Goal: Task Accomplishment & Management: Manage account settings

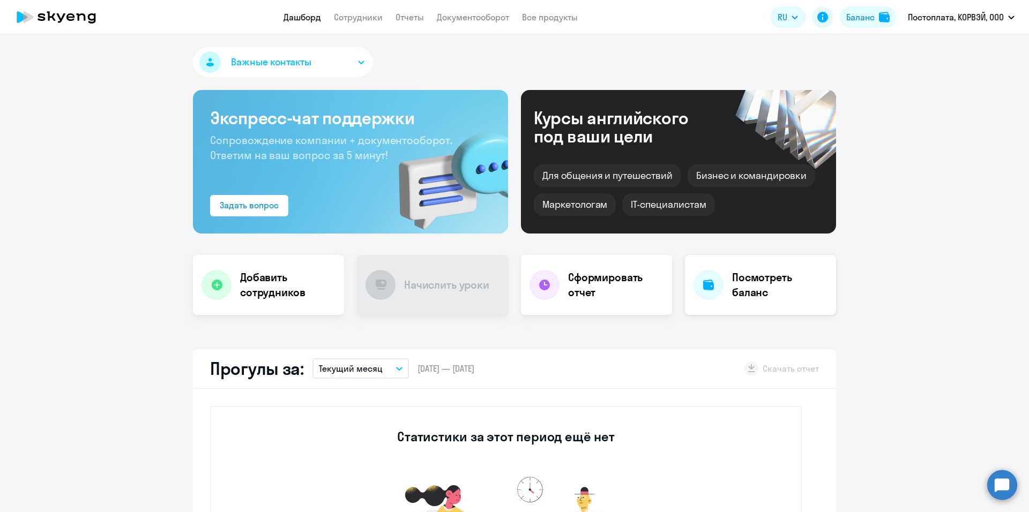
click at [732, 286] on h4 "Посмотреть баланс" at bounding box center [779, 285] width 95 height 30
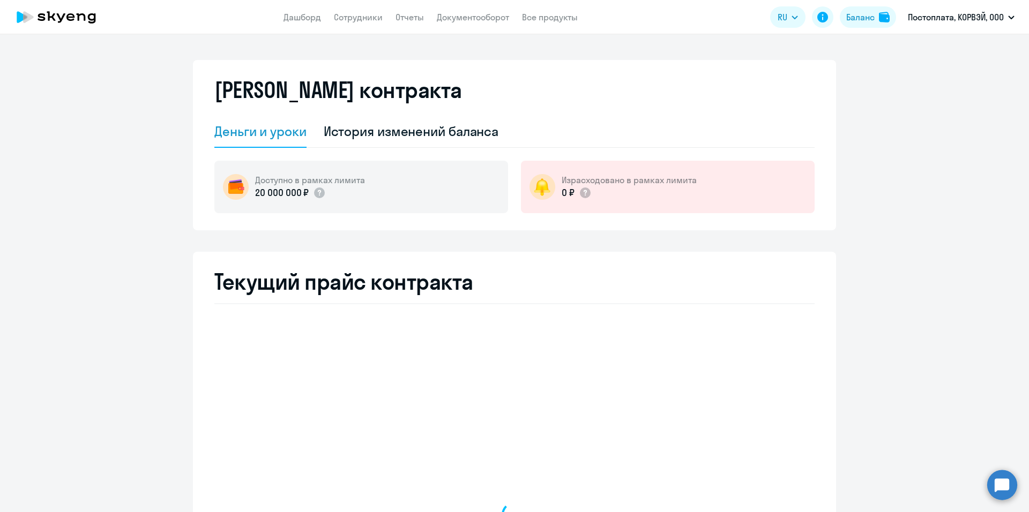
select select "english_adult_not_native_speaker"
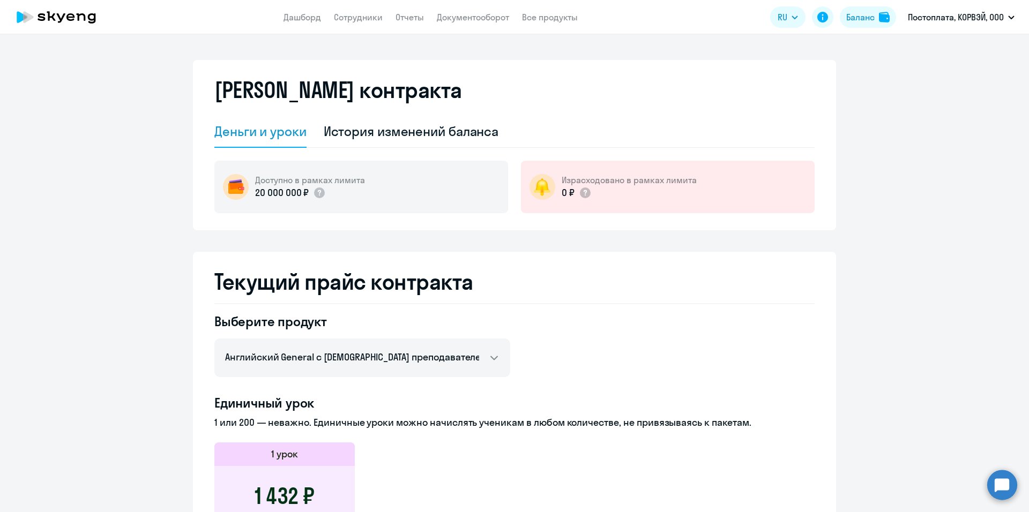
click at [365, 1] on app-header "Дашборд Сотрудники Отчеты Документооборот Все продукты Дашборд Сотрудники Отчет…" at bounding box center [514, 17] width 1029 height 34
click at [361, 13] on link "Сотрудники" at bounding box center [358, 17] width 49 height 11
select select "30"
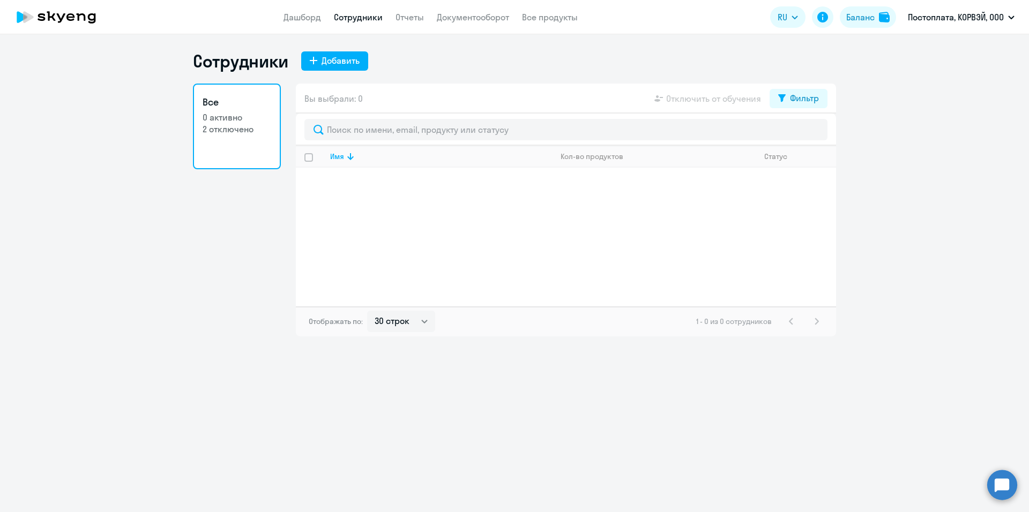
click at [236, 130] on p "2 отключено" at bounding box center [237, 129] width 69 height 12
click at [238, 128] on p "2 отключено" at bounding box center [237, 129] width 69 height 12
click at [214, 131] on p "2 отключено" at bounding box center [237, 129] width 69 height 12
click at [333, 59] on div "Добавить" at bounding box center [341, 60] width 38 height 13
select select "english_adult_not_native_speaker"
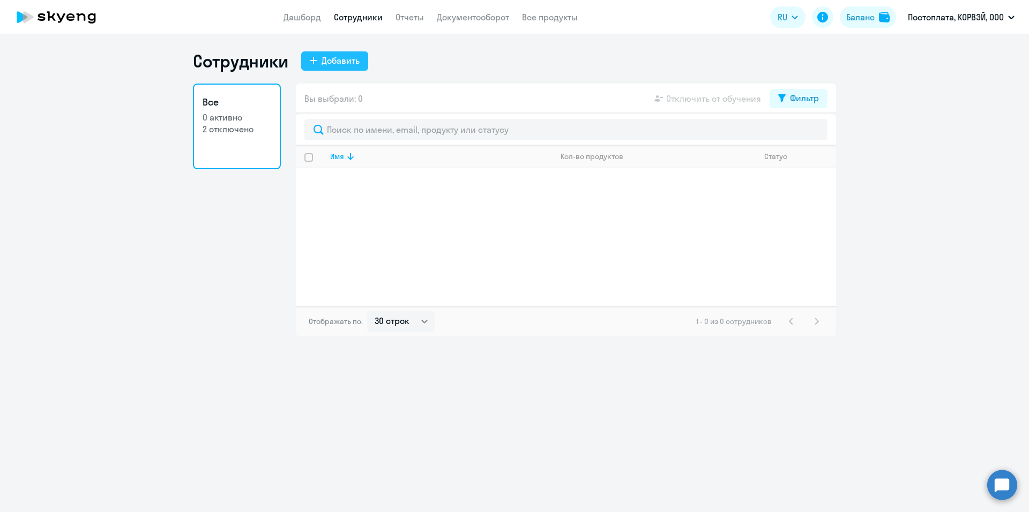
select select "3"
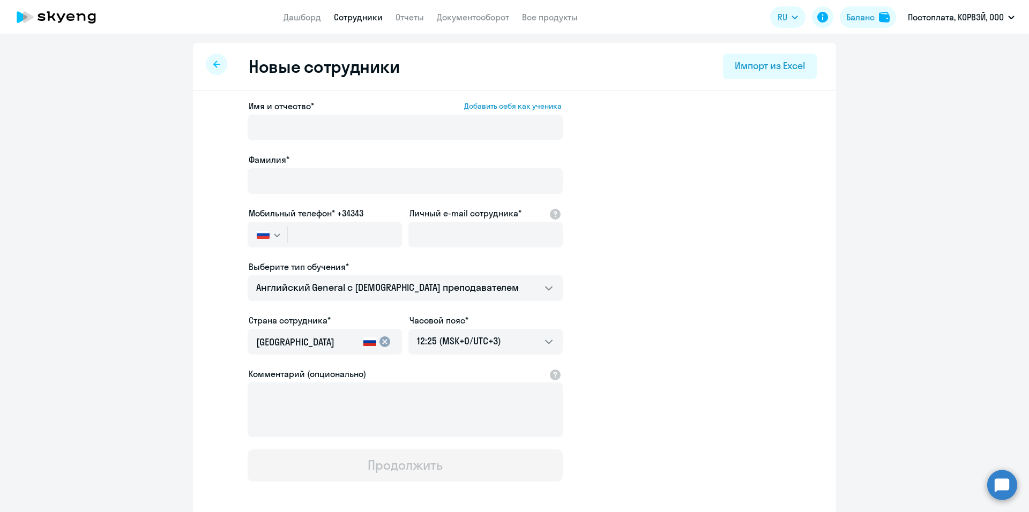
click at [213, 65] on icon at bounding box center [216, 64] width 7 height 7
select select "30"
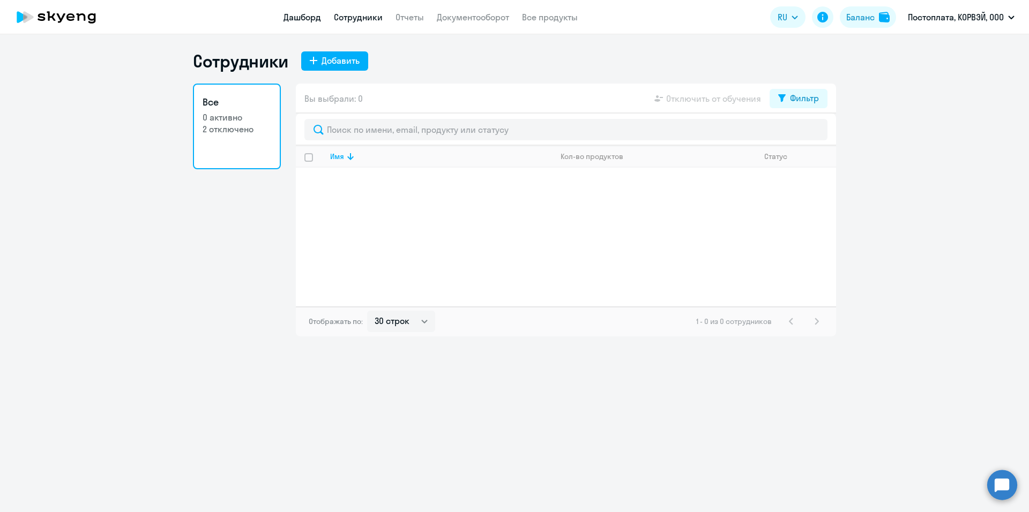
click at [299, 17] on link "Дашборд" at bounding box center [302, 17] width 38 height 11
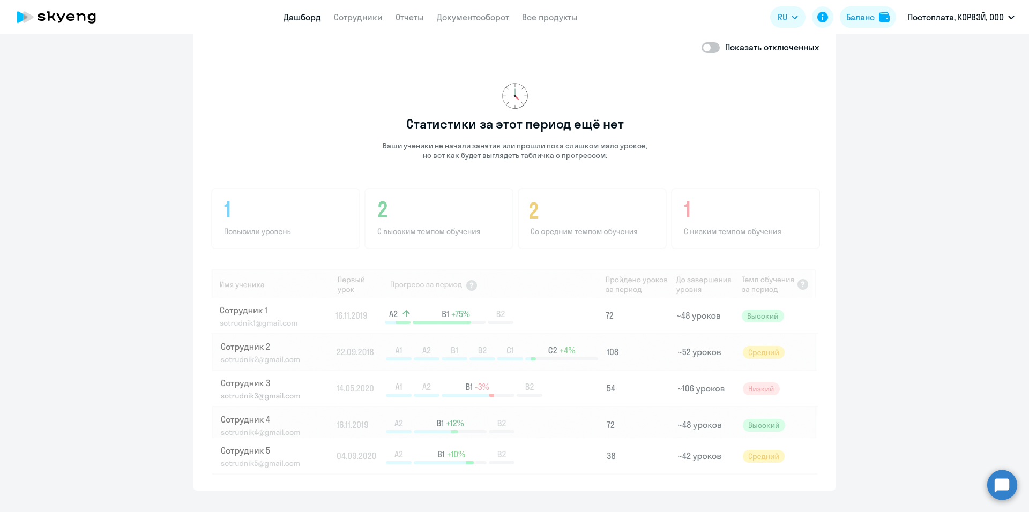
scroll to position [607, 0]
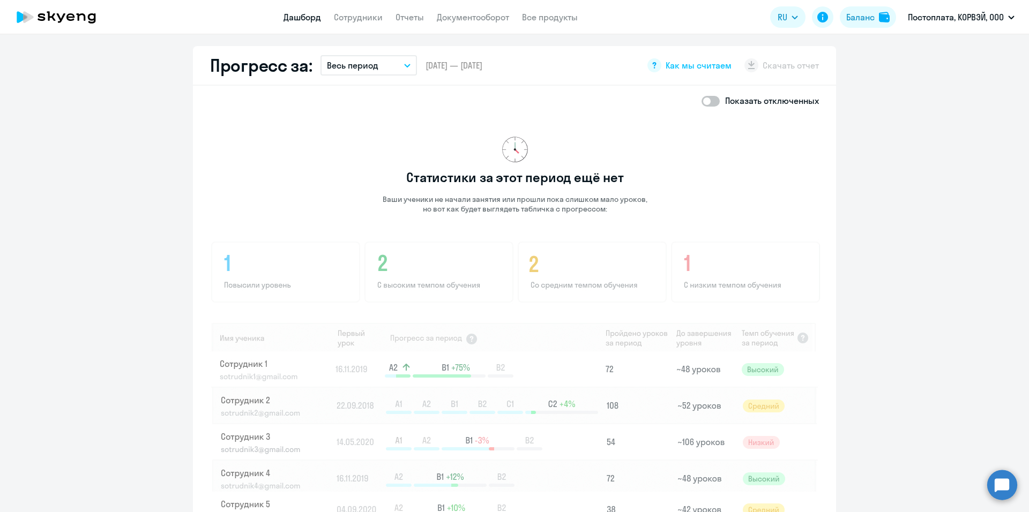
click at [712, 105] on span at bounding box center [710, 101] width 18 height 11
click at [701, 101] on input "checkbox" at bounding box center [701, 101] width 1 height 1
checkbox input "true"
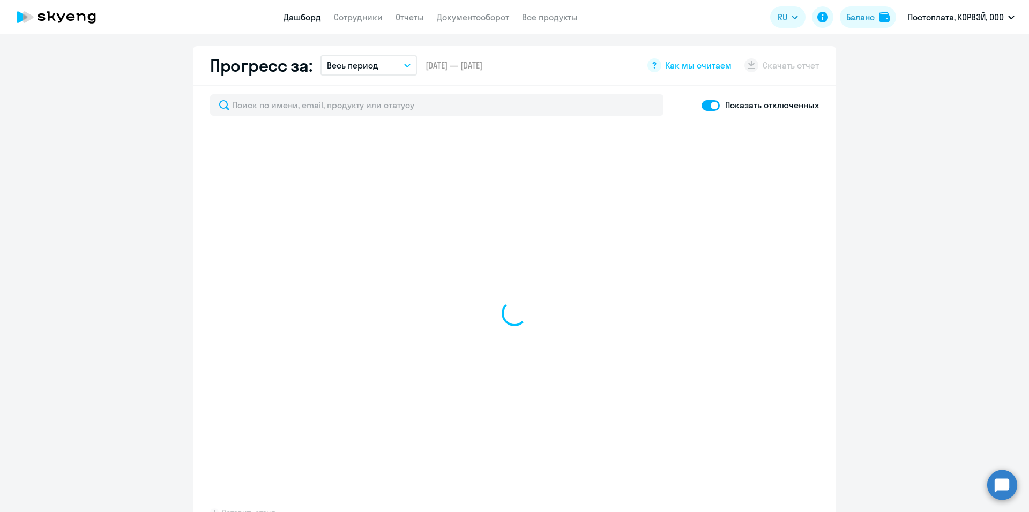
select select "30"
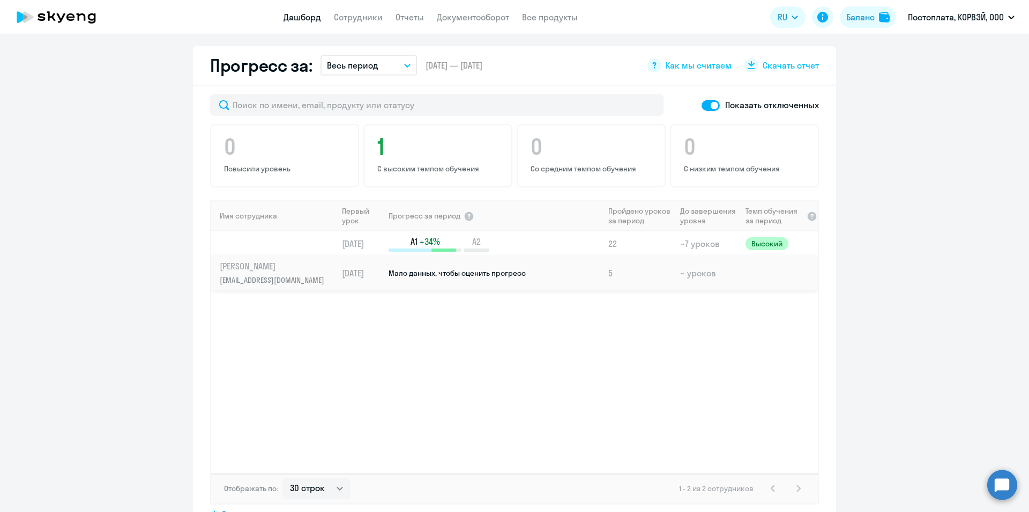
click at [432, 275] on span "Мало данных, чтобы оценить прогресс" at bounding box center [457, 273] width 137 height 10
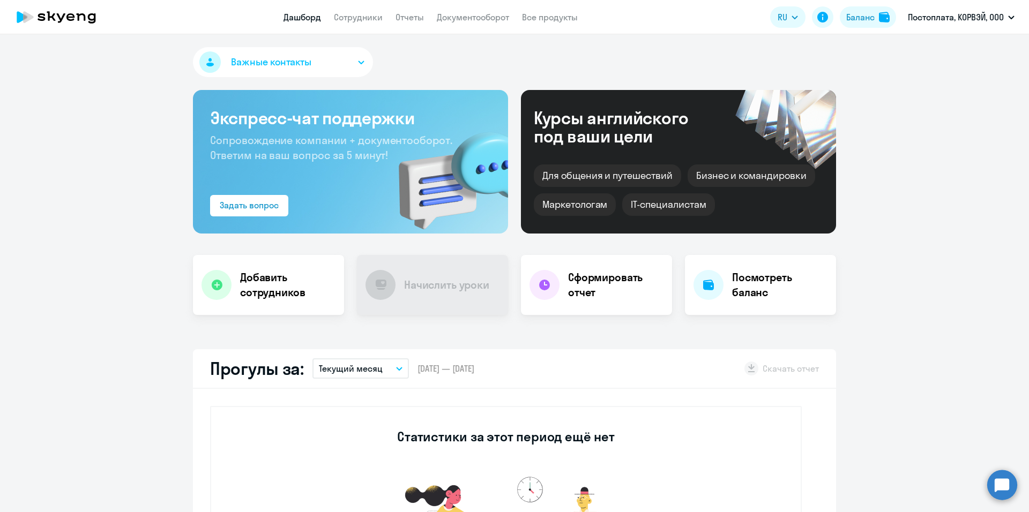
select select "english"
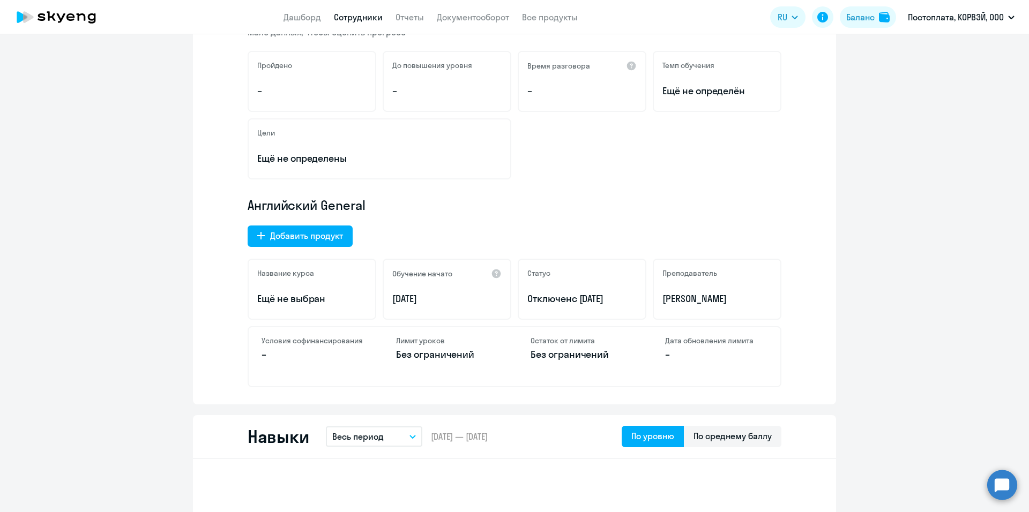
scroll to position [191, 0]
click at [600, 301] on span "с 22.07.2025" at bounding box center [588, 299] width 32 height 12
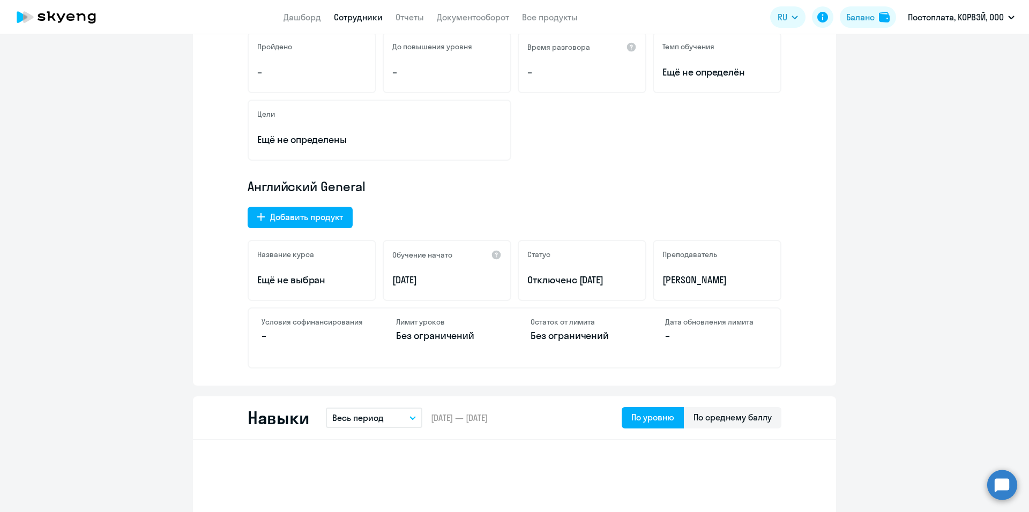
scroll to position [214, 0]
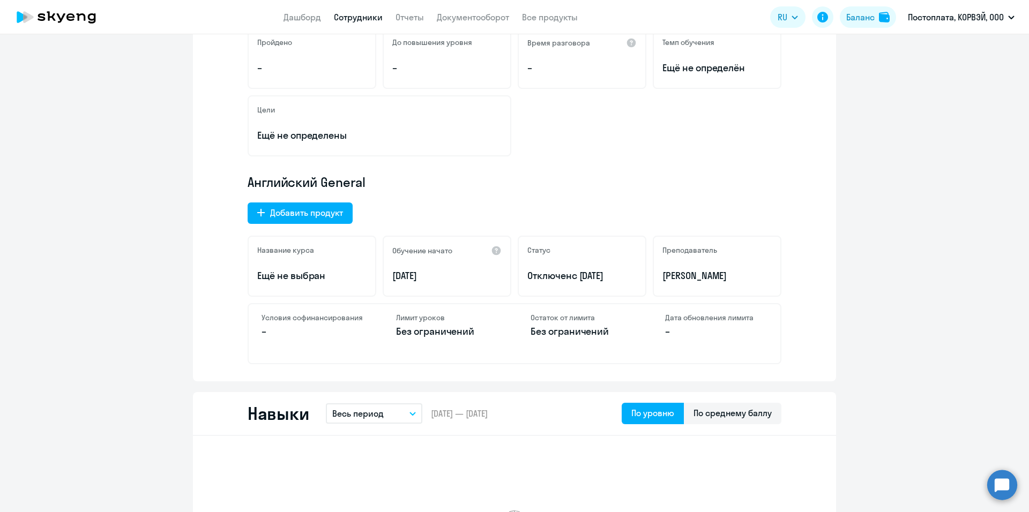
click at [581, 278] on span "с 22.07.2025" at bounding box center [588, 276] width 32 height 12
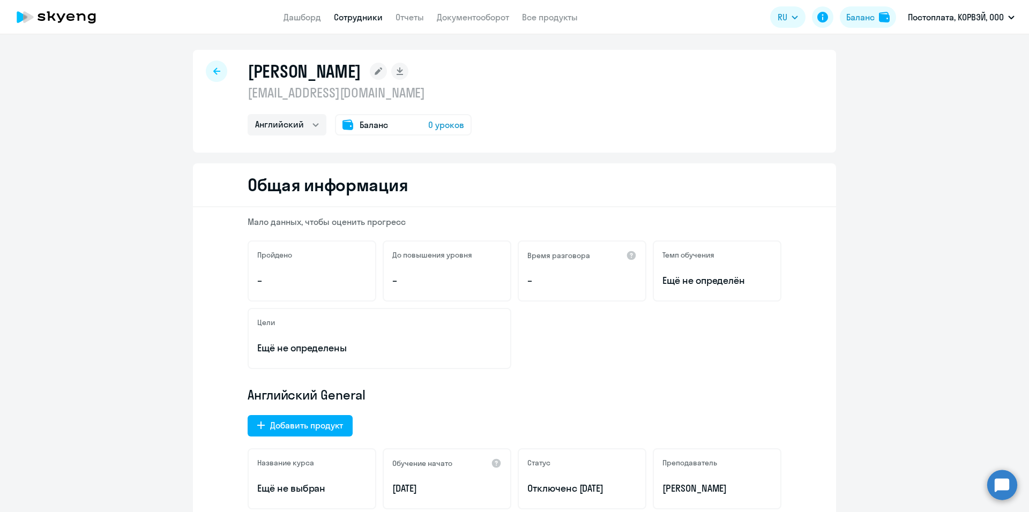
scroll to position [0, 0]
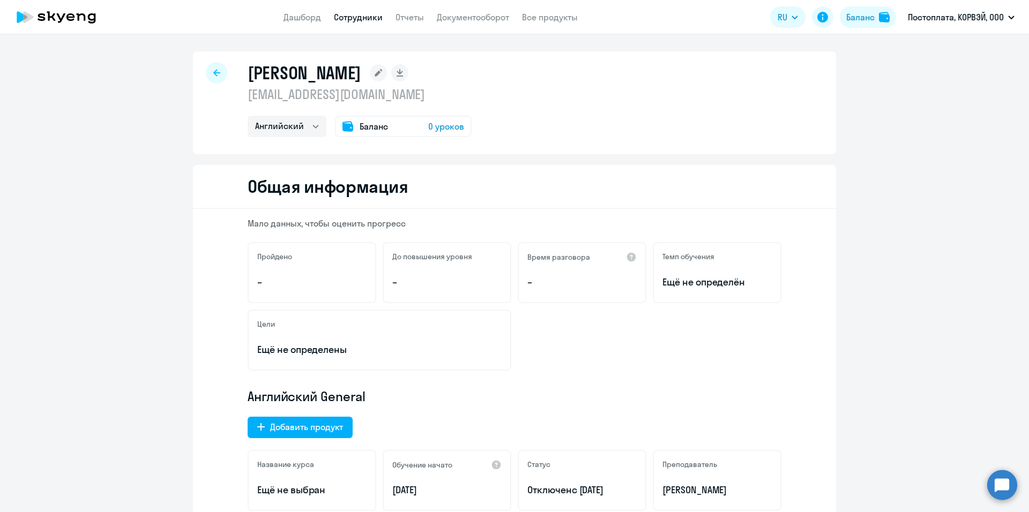
click at [206, 70] on div at bounding box center [216, 72] width 21 height 21
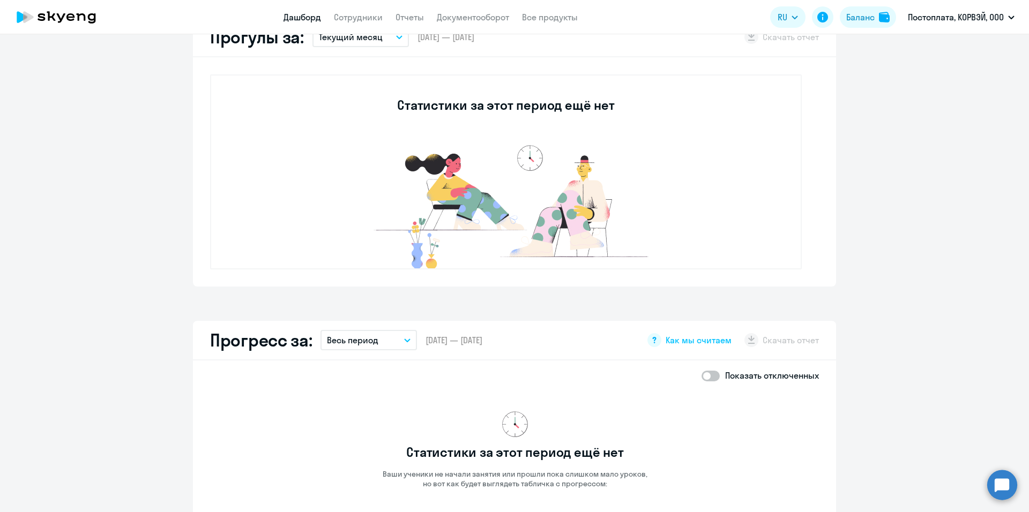
scroll to position [322, 0]
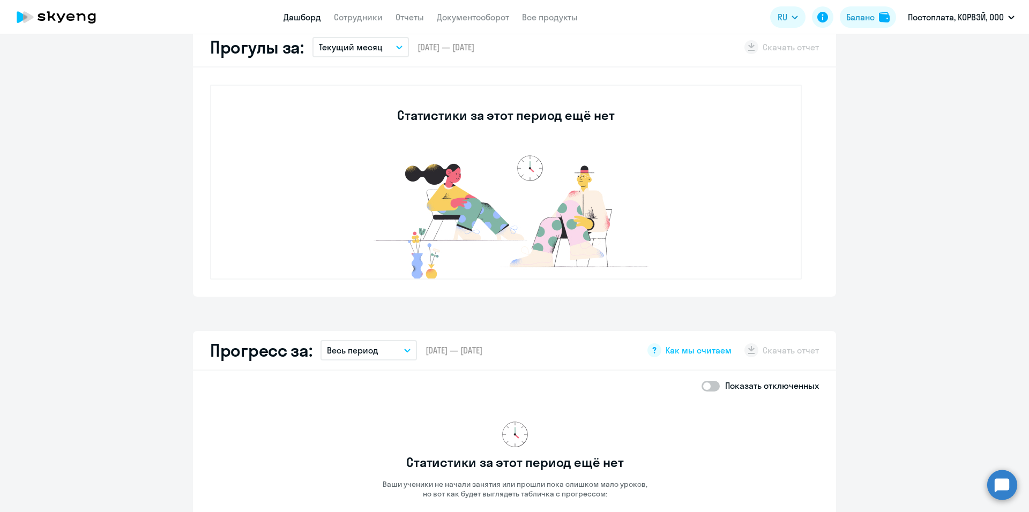
click at [710, 384] on span at bounding box center [710, 386] width 18 height 11
click at [701, 386] on input "checkbox" at bounding box center [701, 386] width 1 height 1
checkbox input "true"
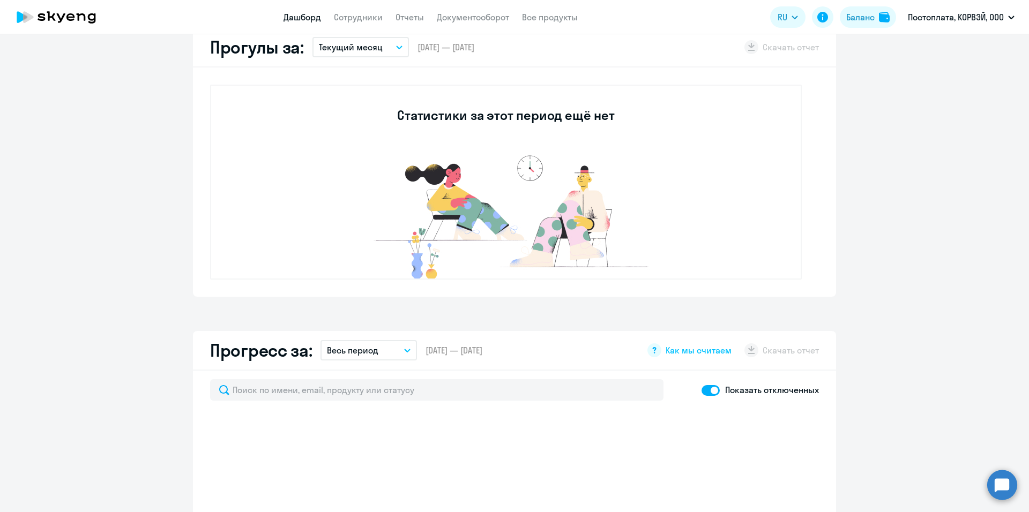
select select "30"
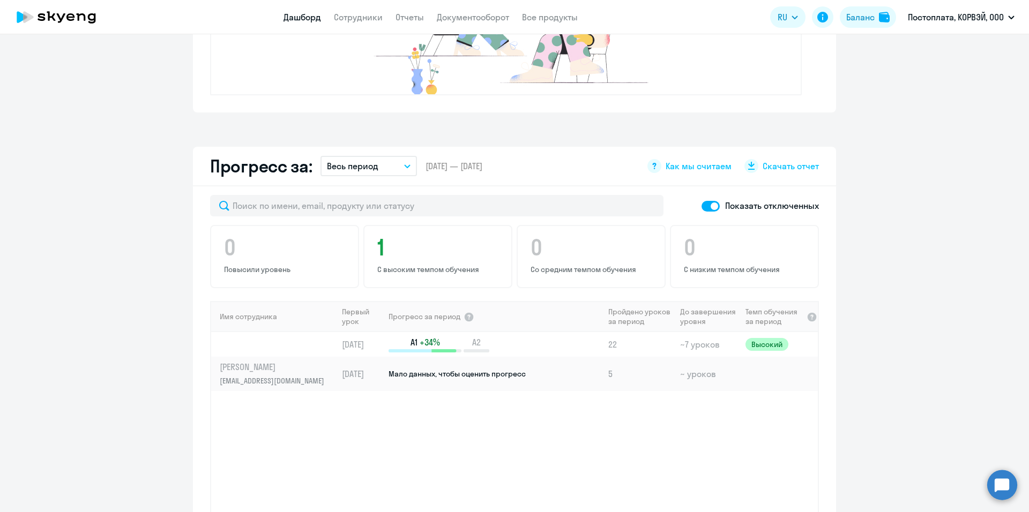
scroll to position [536, 0]
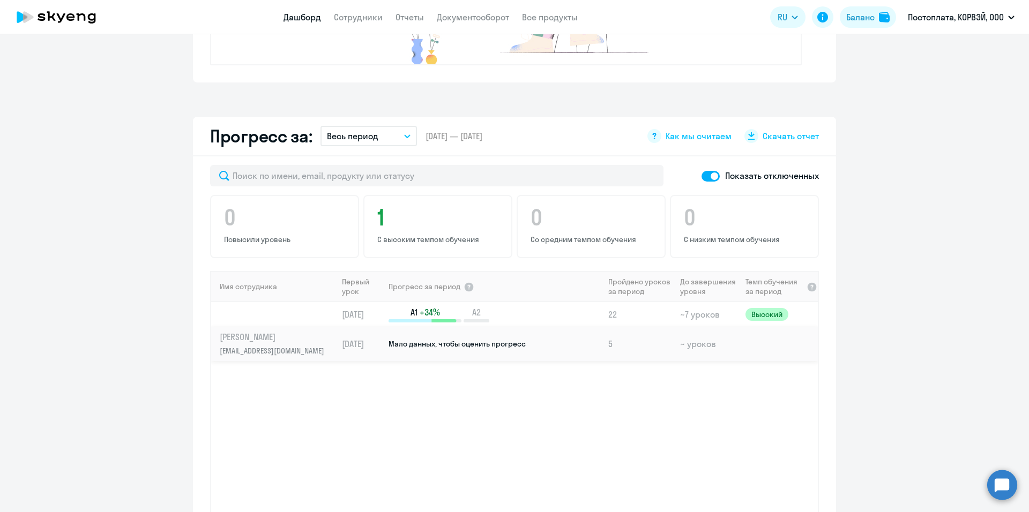
click at [589, 342] on td "Мало данных, чтобы оценить прогресс" at bounding box center [495, 344] width 217 height 34
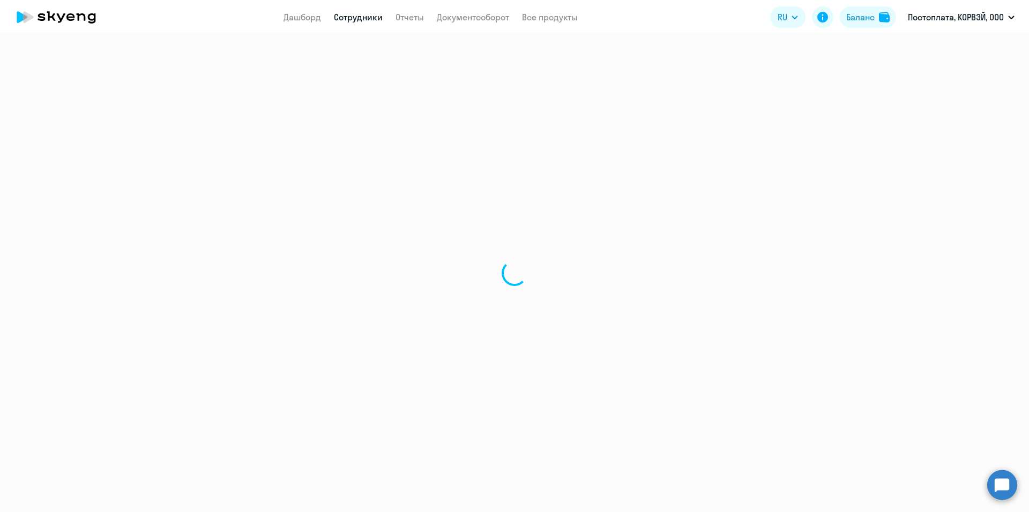
select select "english"
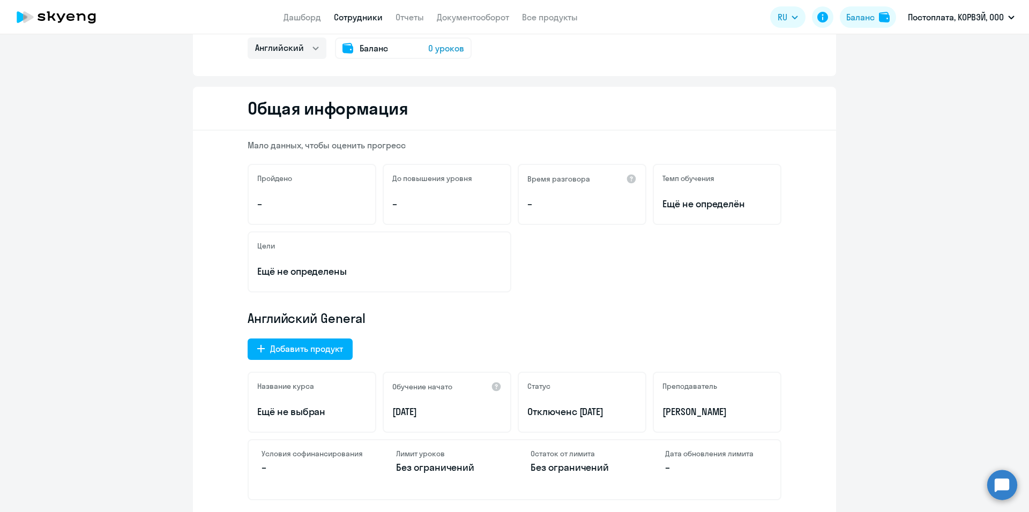
scroll to position [214, 0]
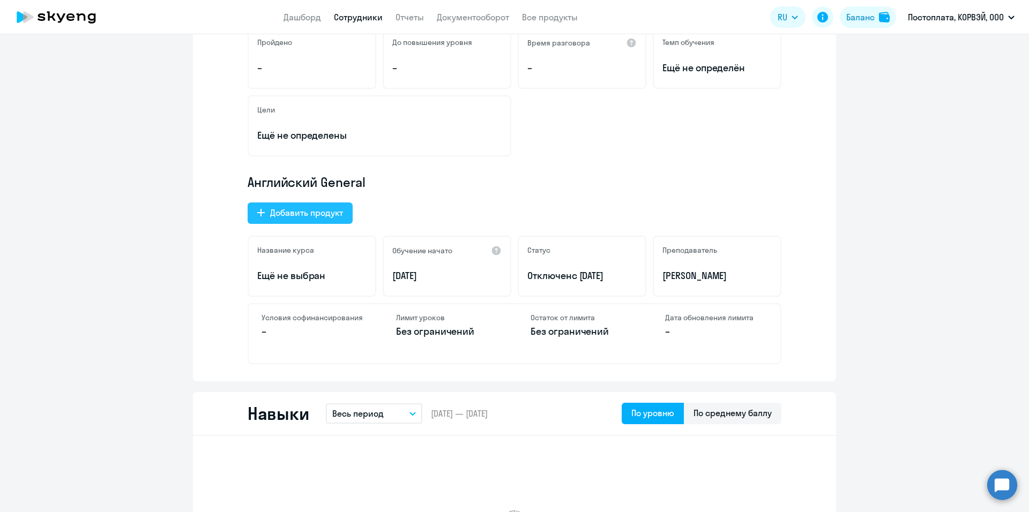
click at [317, 212] on div "Добавить продукт" at bounding box center [306, 212] width 73 height 13
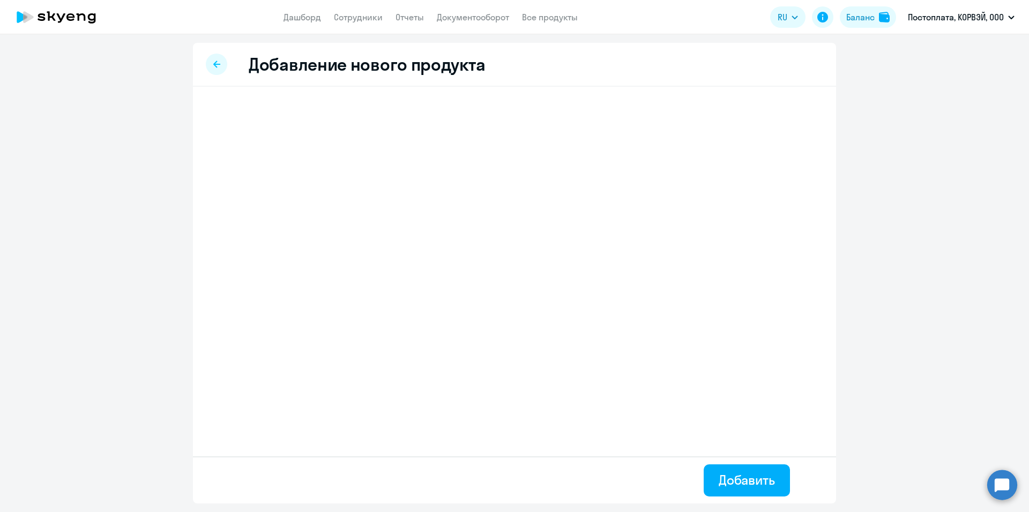
click at [210, 61] on div at bounding box center [216, 64] width 21 height 21
select select "english"
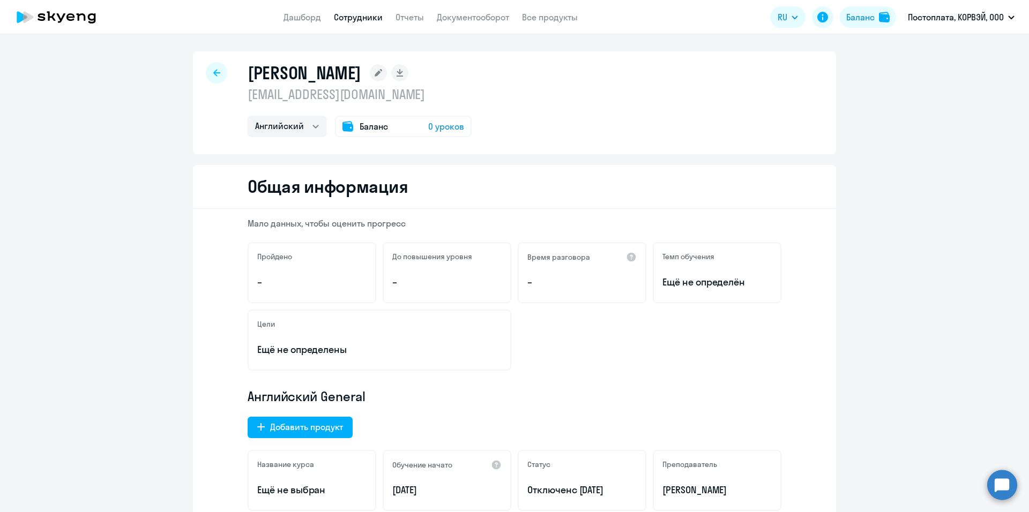
click at [217, 73] on div at bounding box center [216, 72] width 21 height 21
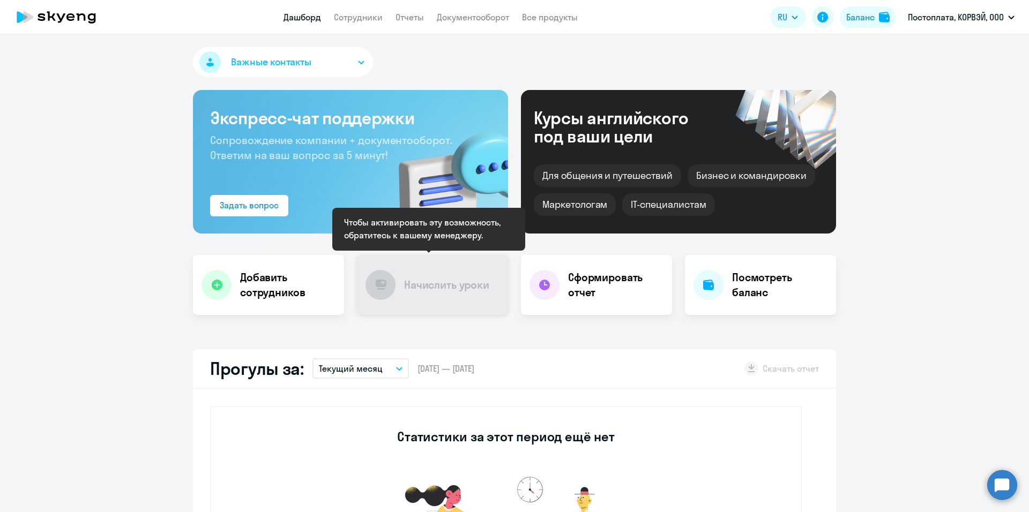
click at [443, 290] on h4 "Начислить уроки" at bounding box center [446, 285] width 85 height 15
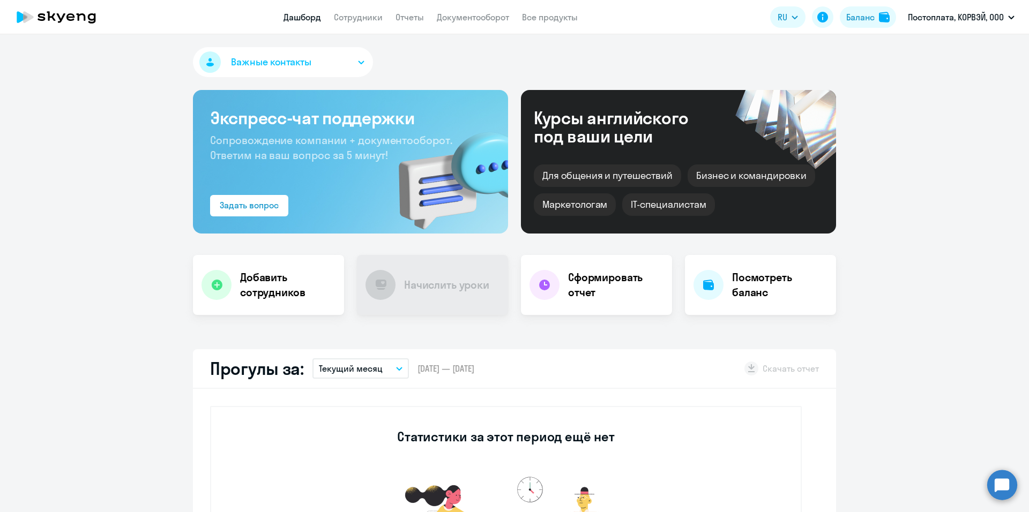
click at [358, 61] on icon "button" at bounding box center [361, 63] width 6 height 4
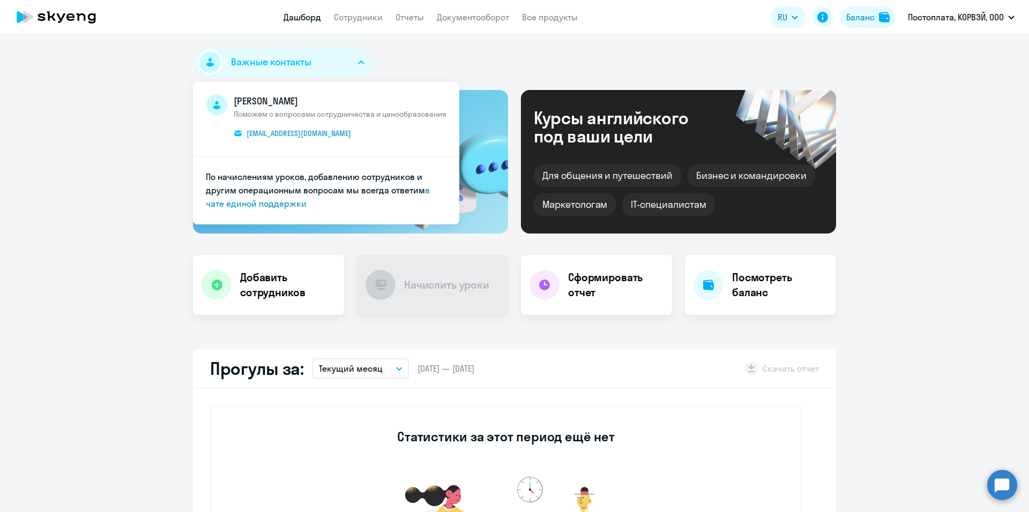
click at [396, 64] on div "Важные контакты Айгуль Ажеева Поможем с вопросами сотрудничества и ценообразова…" at bounding box center [514, 64] width 643 height 34
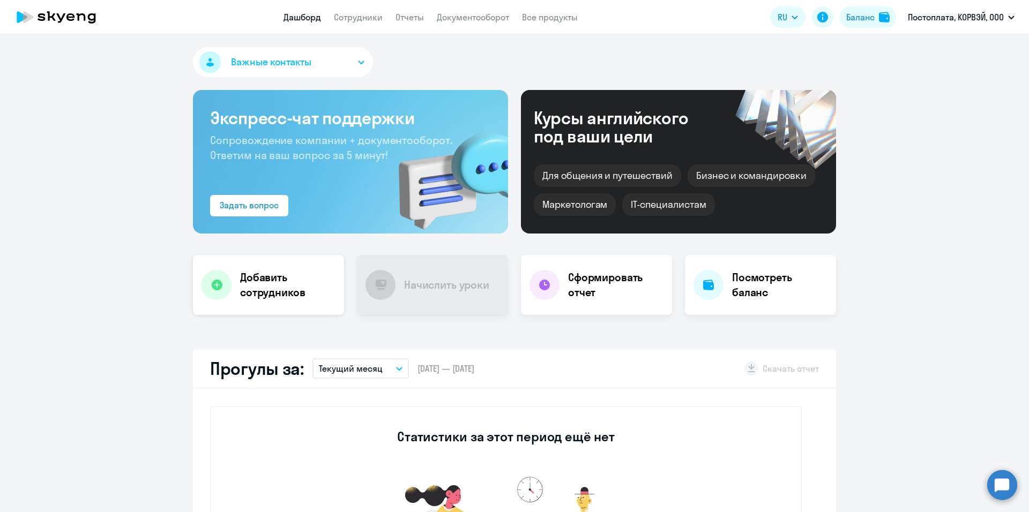
click at [275, 281] on h4 "Добавить сотрудников" at bounding box center [287, 285] width 95 height 30
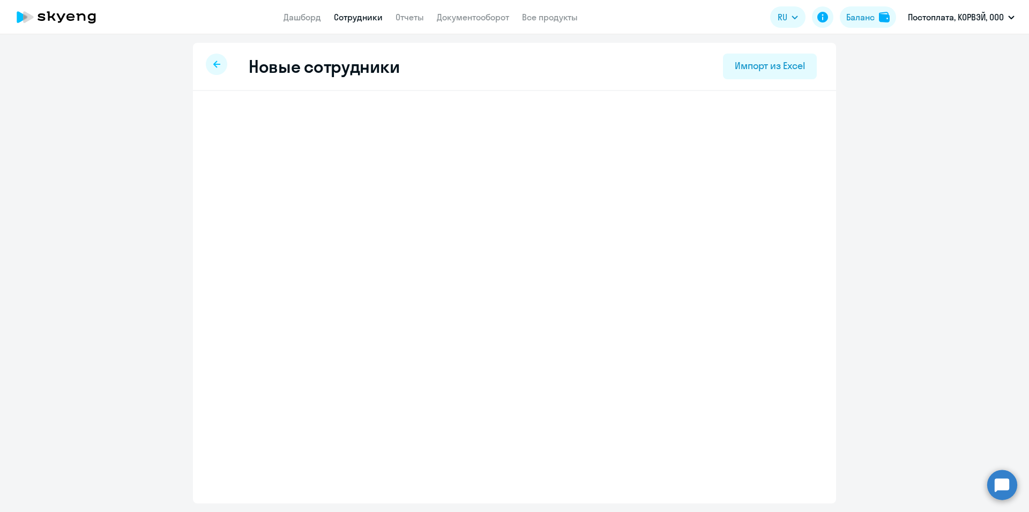
select select "english_adult_not_native_speaker"
select select "3"
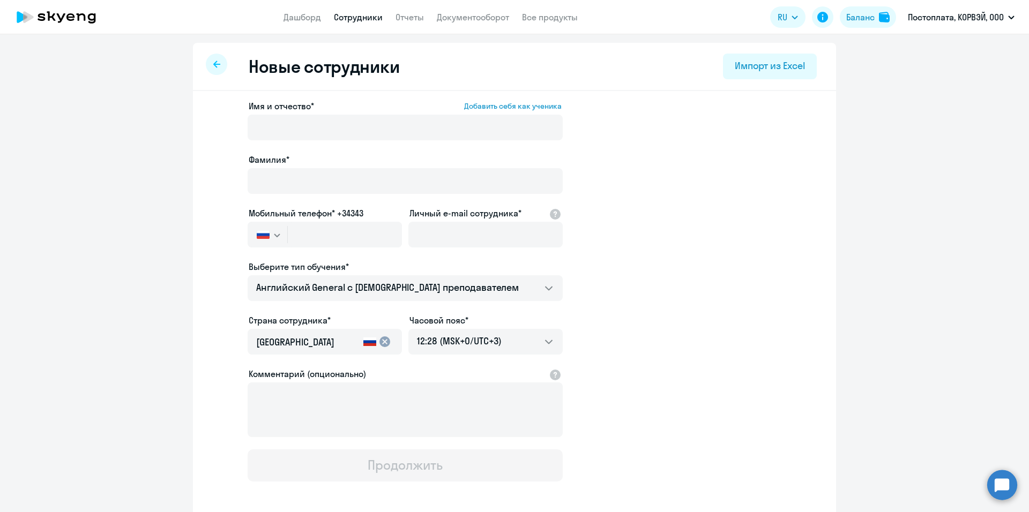
click at [213, 64] on icon at bounding box center [216, 64] width 7 height 7
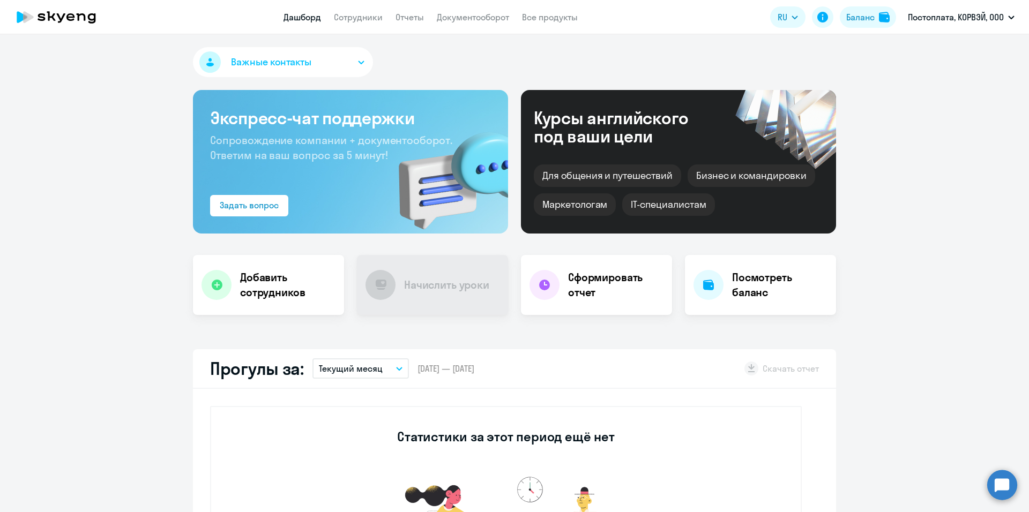
click at [358, 64] on button "Важные контакты" at bounding box center [283, 62] width 180 height 30
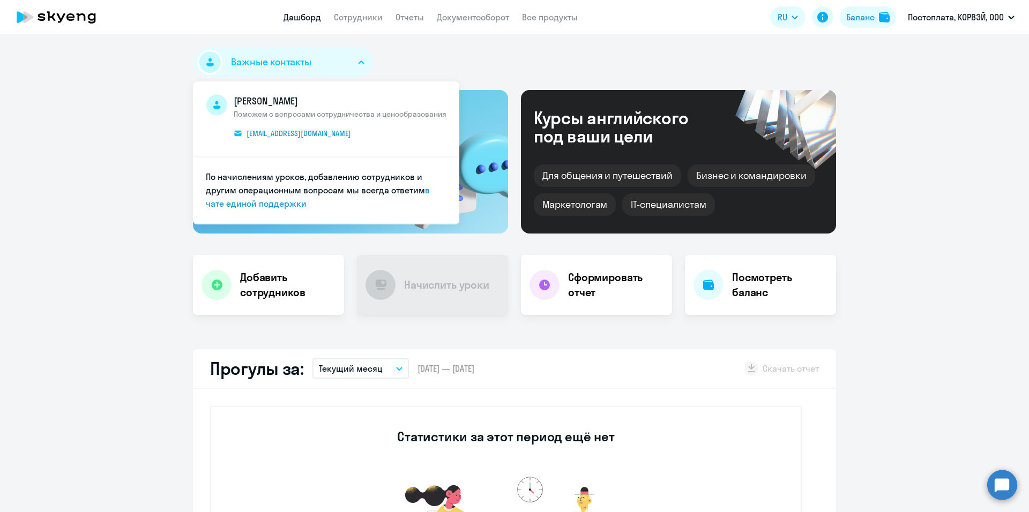
click at [454, 72] on div "Важные контакты Айгуль Ажеева Поможем с вопросами сотрудничества и ценообразова…" at bounding box center [514, 64] width 643 height 34
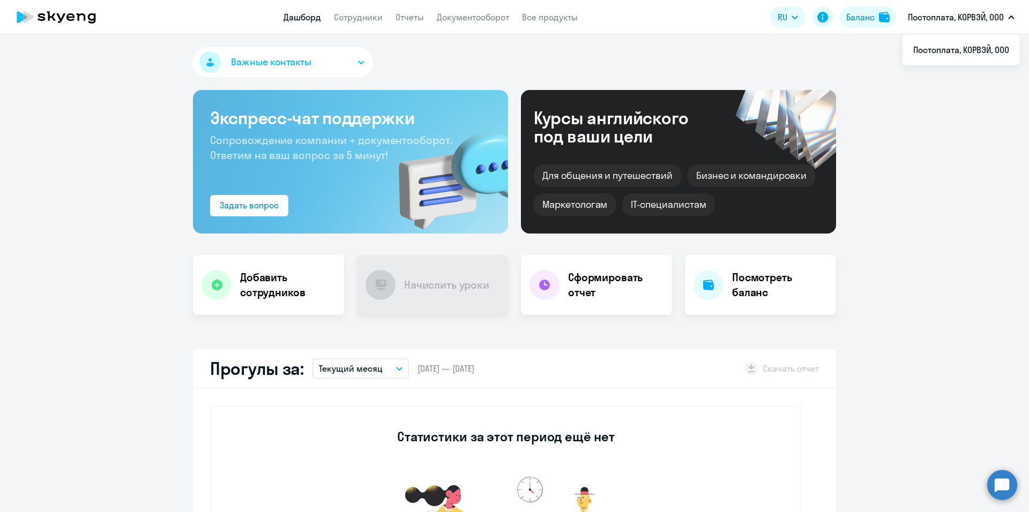
click at [961, 17] on p "Постоплата, КОРВЭЙ, ООО" at bounding box center [956, 17] width 96 height 13
click at [454, 17] on link "Документооборот" at bounding box center [473, 17] width 72 height 11
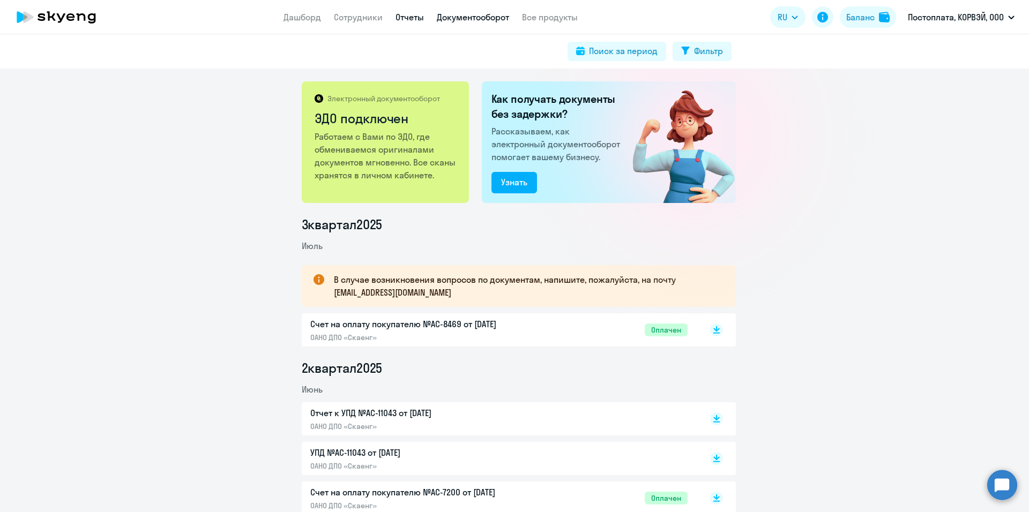
click at [399, 12] on link "Отчеты" at bounding box center [409, 17] width 28 height 11
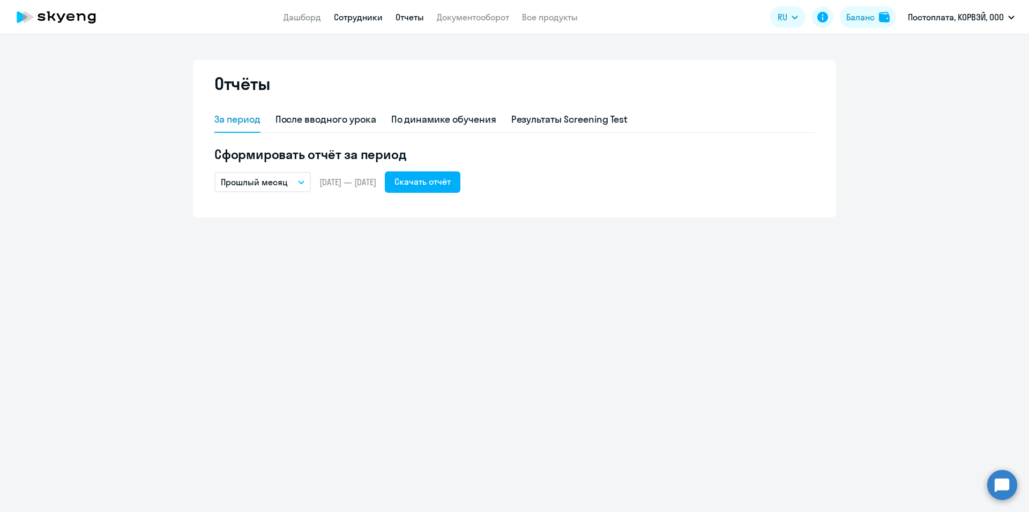
click at [369, 16] on link "Сотрудники" at bounding box center [358, 17] width 49 height 11
select select "30"
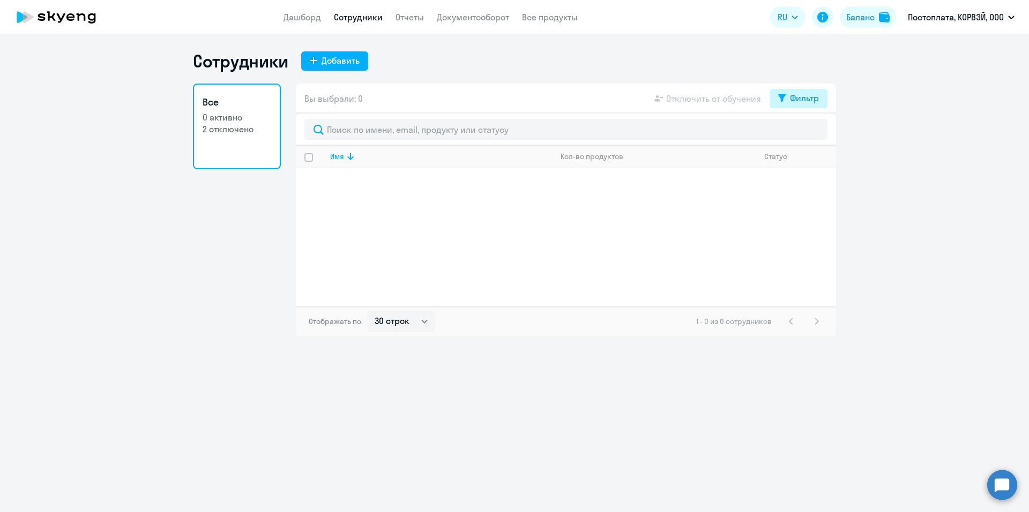
click at [807, 104] on div "Фильтр" at bounding box center [804, 98] width 29 height 13
click at [811, 131] on span at bounding box center [810, 133] width 18 height 11
click at [801, 133] on input "checkbox" at bounding box center [800, 133] width 1 height 1
checkbox input "true"
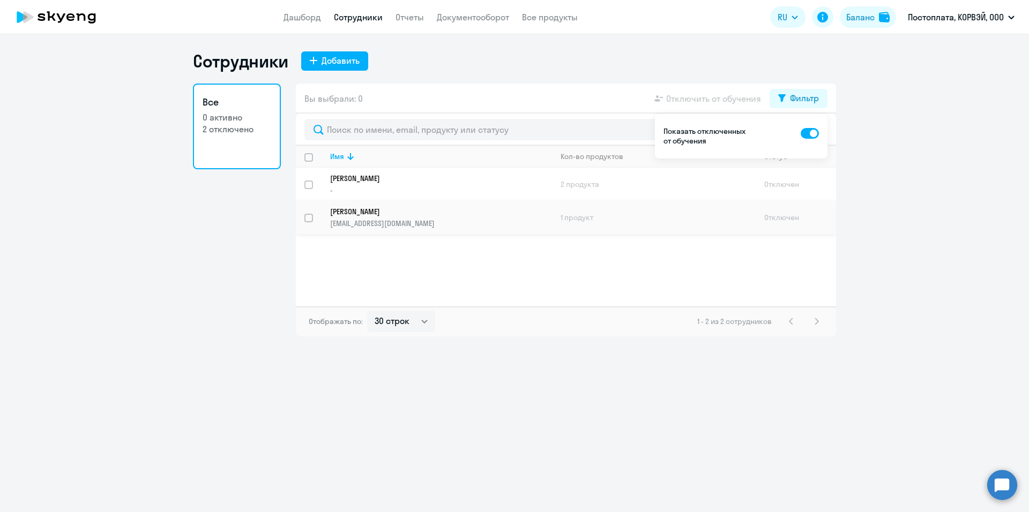
click at [312, 217] on input "select row 41660820" at bounding box center [314, 224] width 21 height 21
checkbox input "true"
click at [590, 91] on div "Вы выбрали: 1 Отключить от обучения Фильтр" at bounding box center [566, 99] width 540 height 30
click at [790, 215] on td "Отключен" at bounding box center [796, 217] width 80 height 33
select select "english"
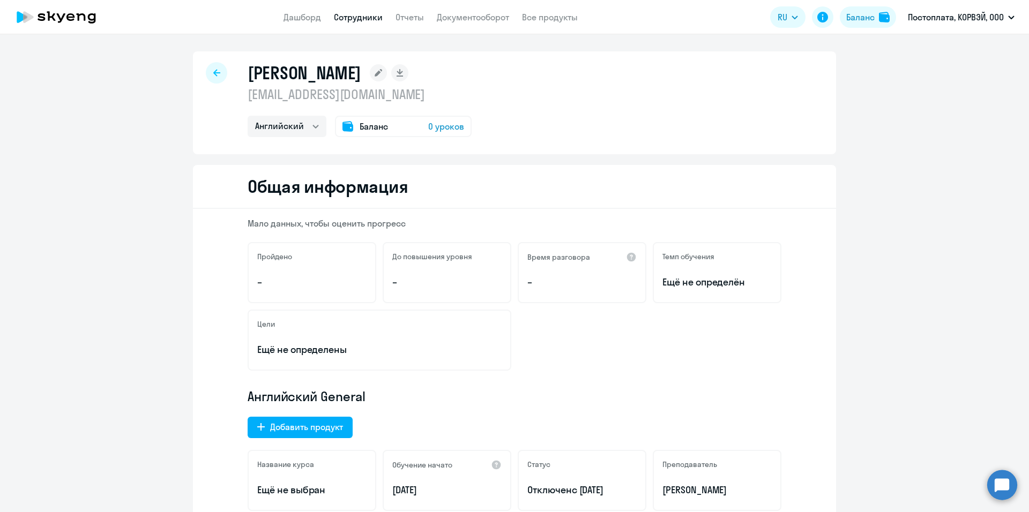
click at [431, 123] on span "0 уроков" at bounding box center [446, 126] width 36 height 13
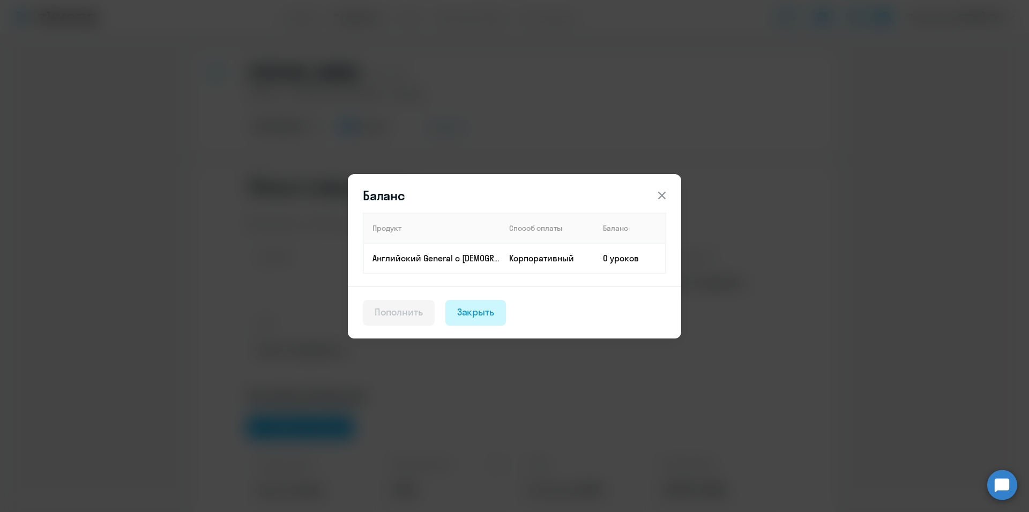
click at [479, 319] on div "Закрыть" at bounding box center [476, 312] width 38 height 14
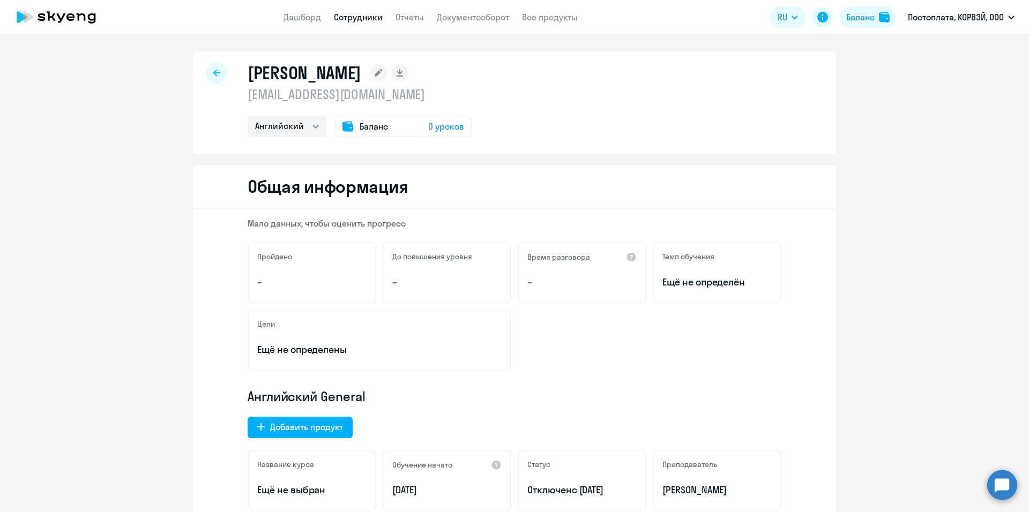
click at [214, 73] on icon at bounding box center [216, 72] width 7 height 7
select select "30"
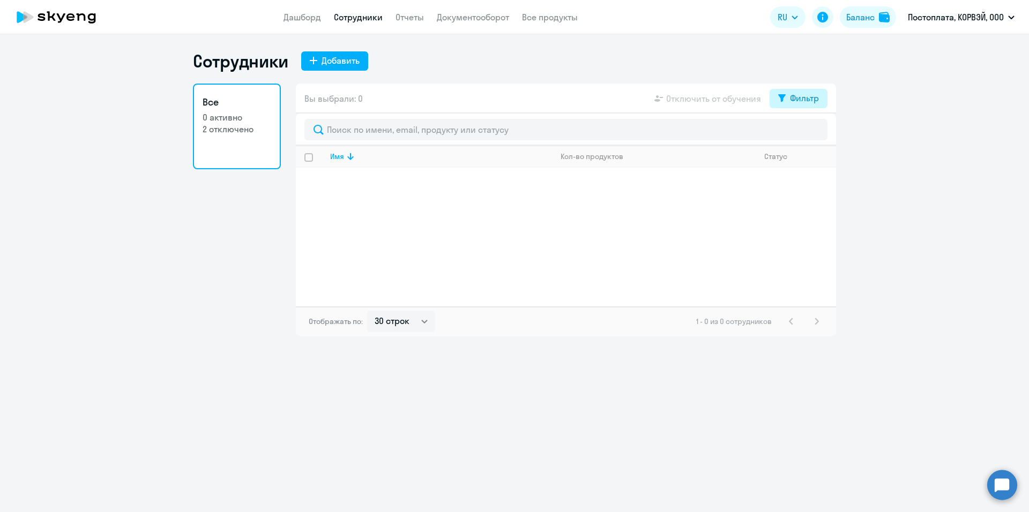
click at [789, 97] on button "Фильтр" at bounding box center [799, 98] width 58 height 19
click at [818, 132] on span at bounding box center [810, 133] width 18 height 11
click at [801, 133] on input "checkbox" at bounding box center [800, 133] width 1 height 1
checkbox input "true"
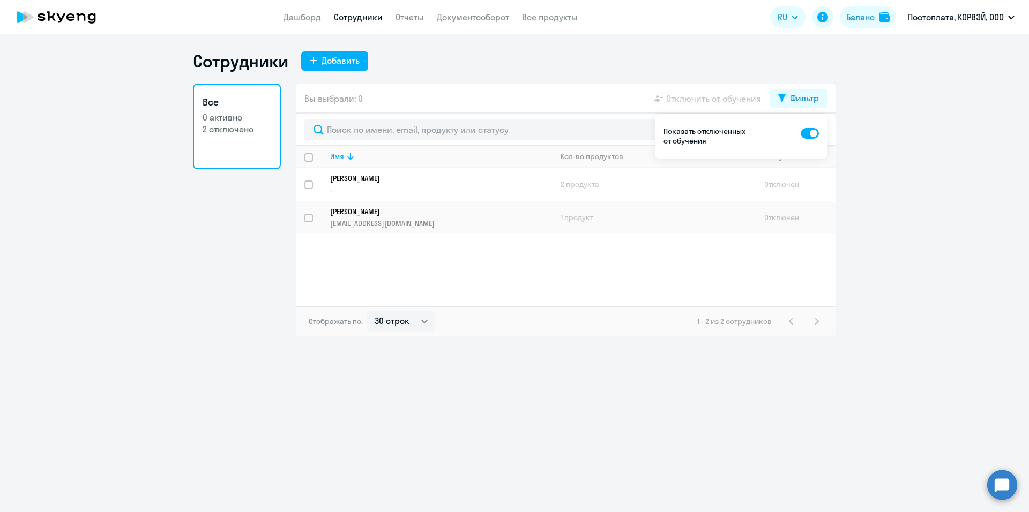
click at [606, 248] on div "Имя Кол-во продуктов Статус Мишина Лидия - 2 продукта Отключен Володин Максим t…" at bounding box center [566, 226] width 540 height 161
click at [312, 219] on input "select row 41660820" at bounding box center [314, 224] width 21 height 21
checkbox input "true"
click at [569, 85] on div "Вы выбрали: 1 Отключить от обучения Фильтр" at bounding box center [566, 99] width 540 height 30
click at [898, 168] on ng-component "Сотрудники Добавить Все 0 активно 2 отключено Вы выбрали: 1 Отключить от обучен…" at bounding box center [514, 193] width 1029 height 286
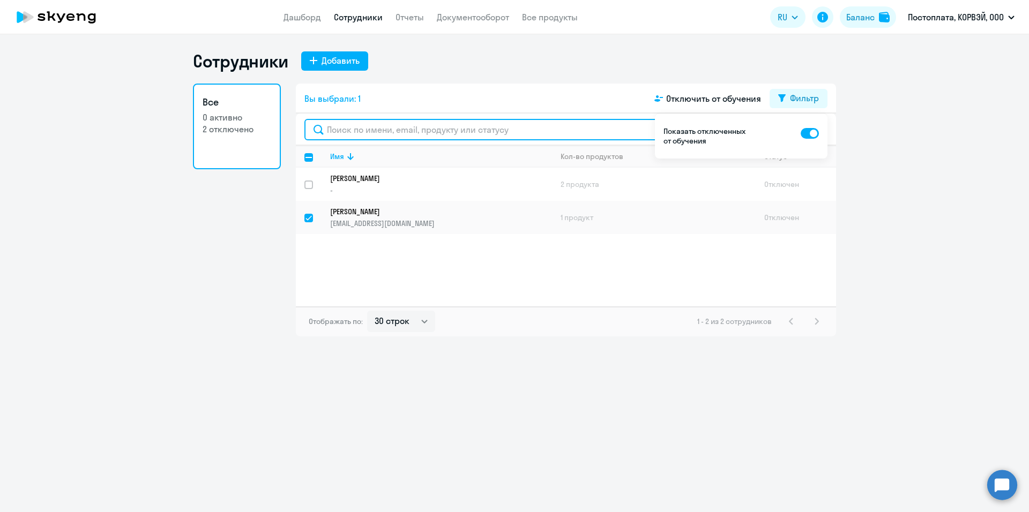
click at [602, 125] on input "text" at bounding box center [565, 129] width 523 height 21
click at [474, 277] on div "Имя Кол-во продуктов Статус Мишина Лидия - 2 продукта Отключен Володин Максим t…" at bounding box center [566, 226] width 540 height 161
click at [479, 180] on p "Мишина Лидия" at bounding box center [433, 179] width 207 height 10
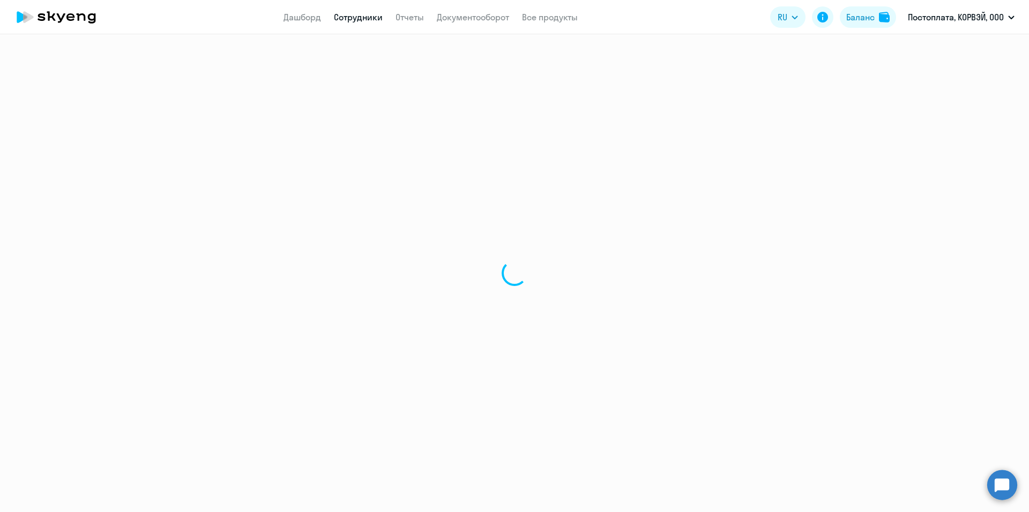
select select "english"
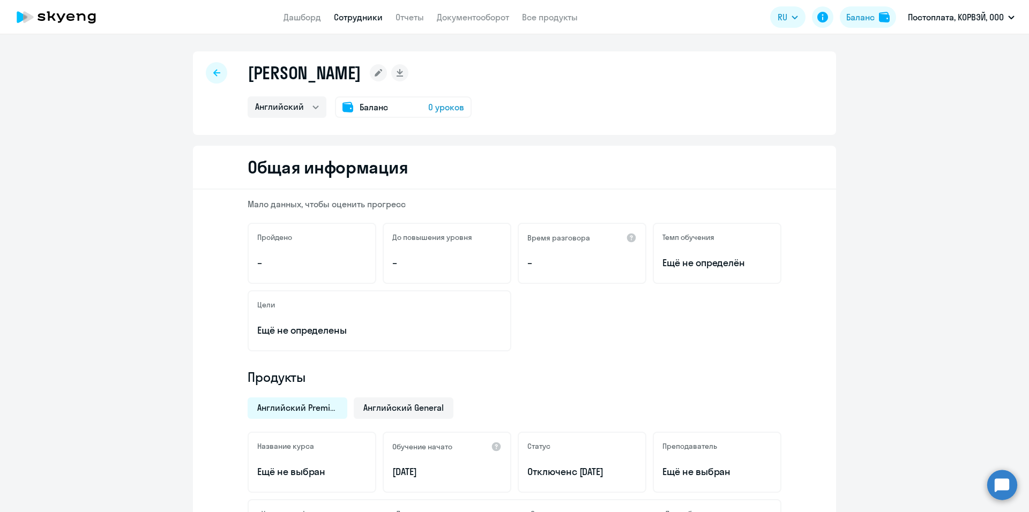
select select "30"
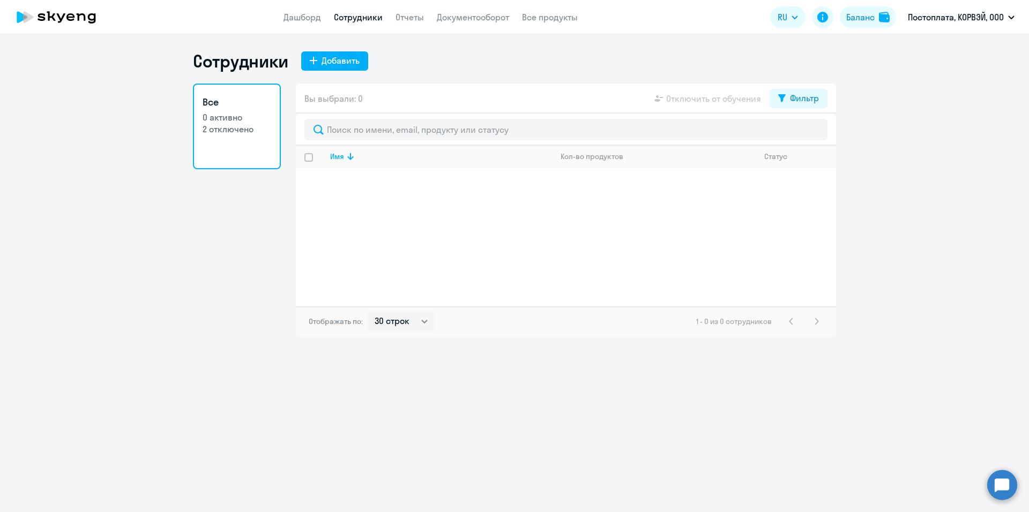
click at [708, 100] on app-table-action-button "Отключить от обучения" at bounding box center [706, 98] width 109 height 13
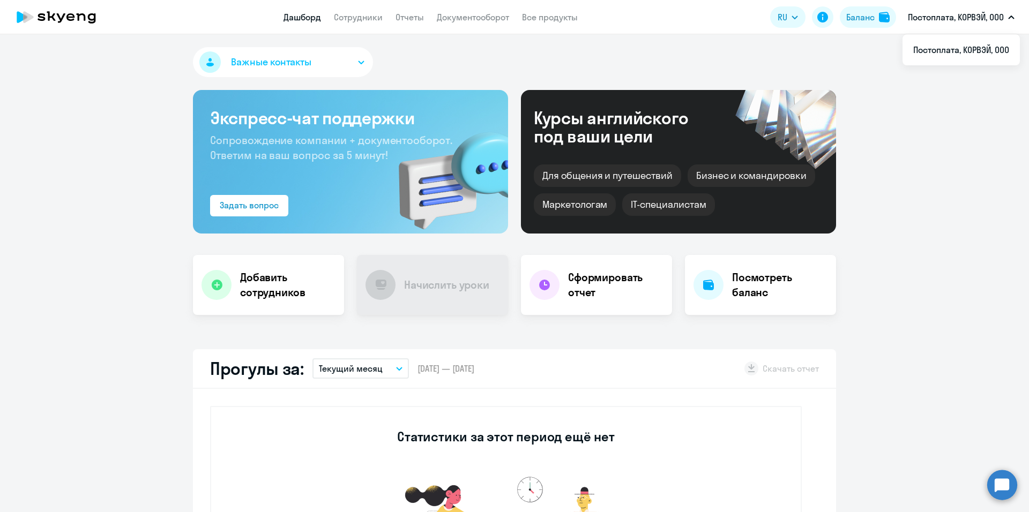
click at [998, 488] on circle at bounding box center [1002, 485] width 30 height 30
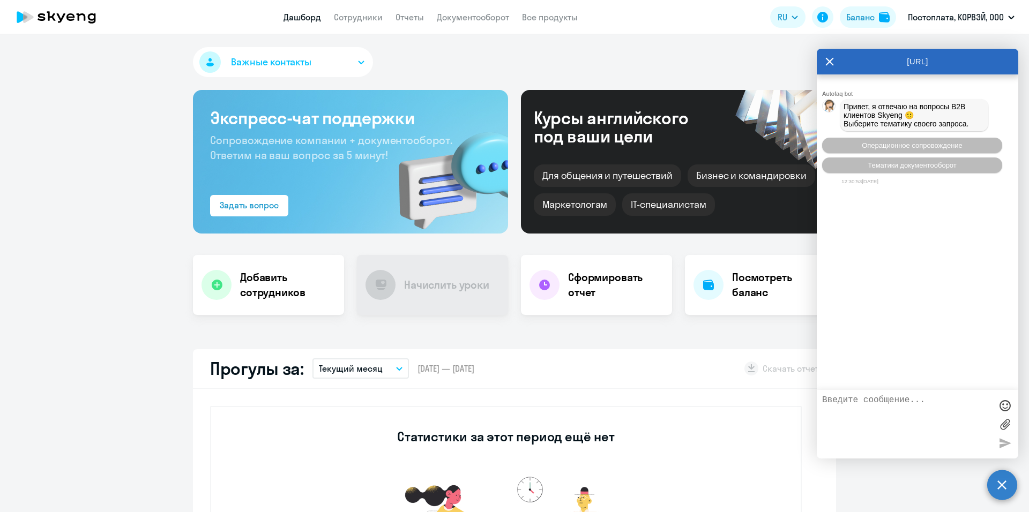
click at [905, 420] on textarea at bounding box center [906, 424] width 169 height 58
type textarea "как восстановить отключенного сотрудника?"
click at [1008, 449] on div at bounding box center [1005, 443] width 16 height 16
